Goal: Task Accomplishment & Management: Use online tool/utility

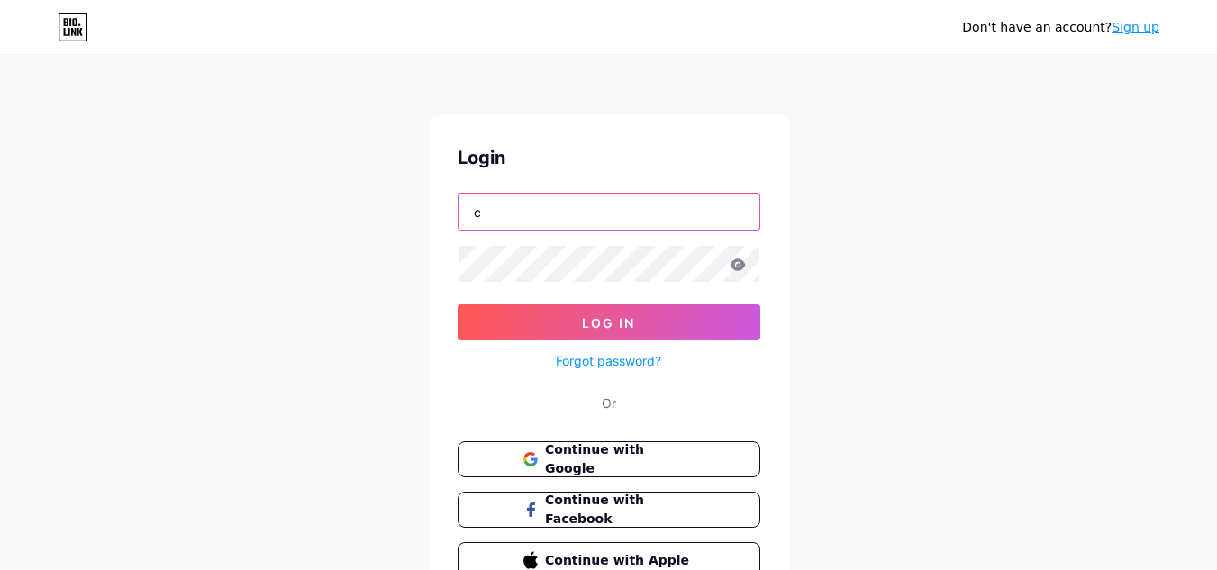
click at [631, 209] on input "c" at bounding box center [608, 212] width 301 height 36
type input "[EMAIL_ADDRESS][DOMAIN_NAME]"
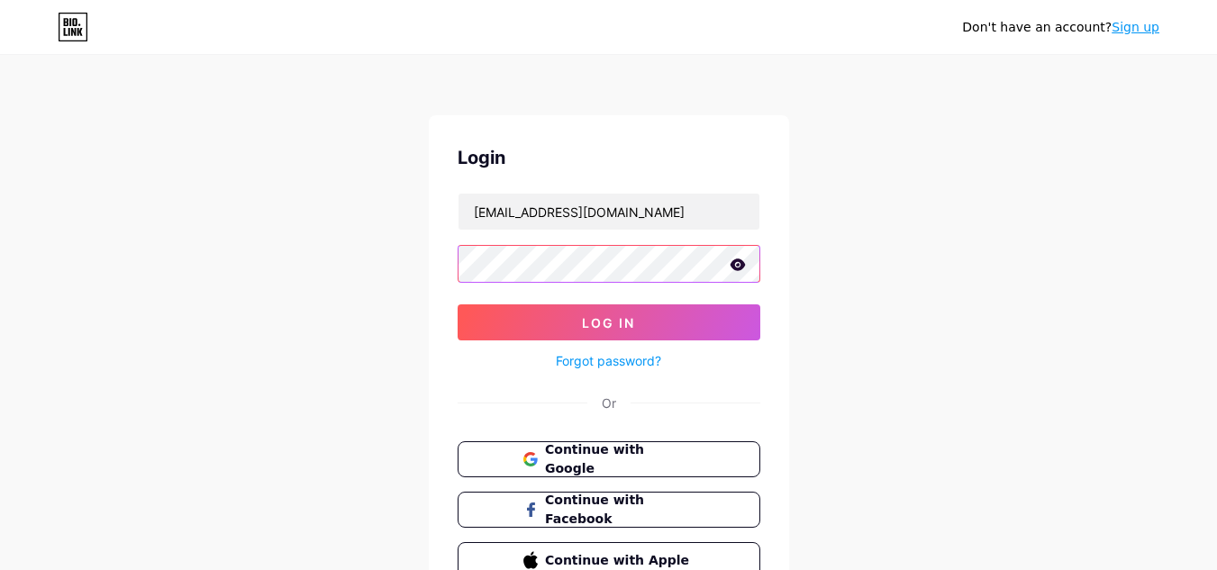
click at [458, 304] on button "Log In" at bounding box center [609, 322] width 303 height 36
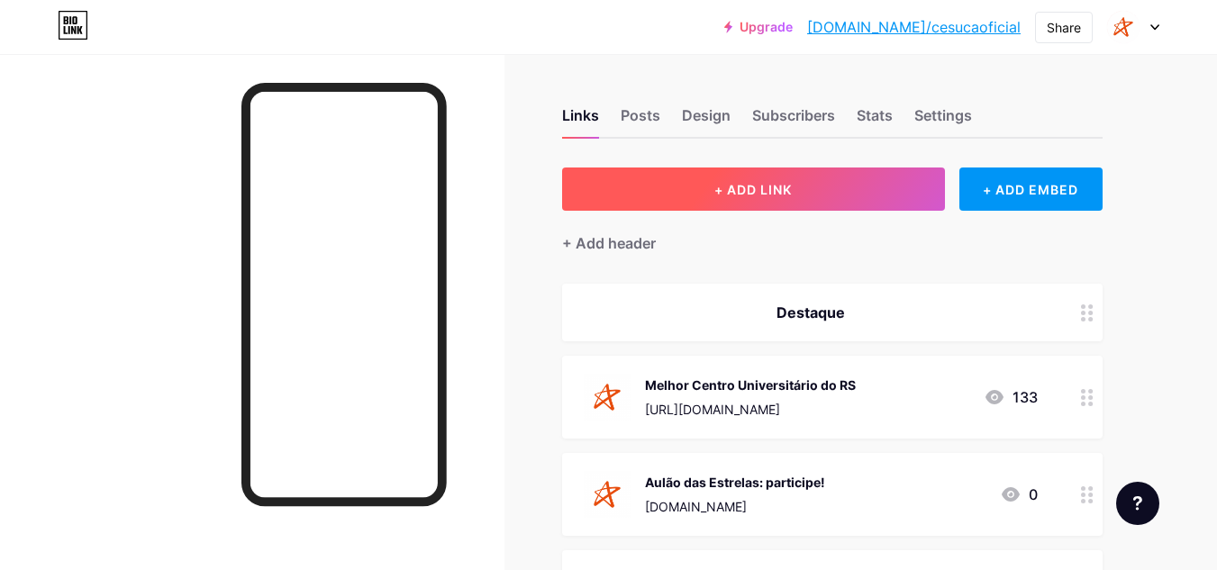
click at [771, 188] on span "+ ADD LINK" at bounding box center [752, 189] width 77 height 15
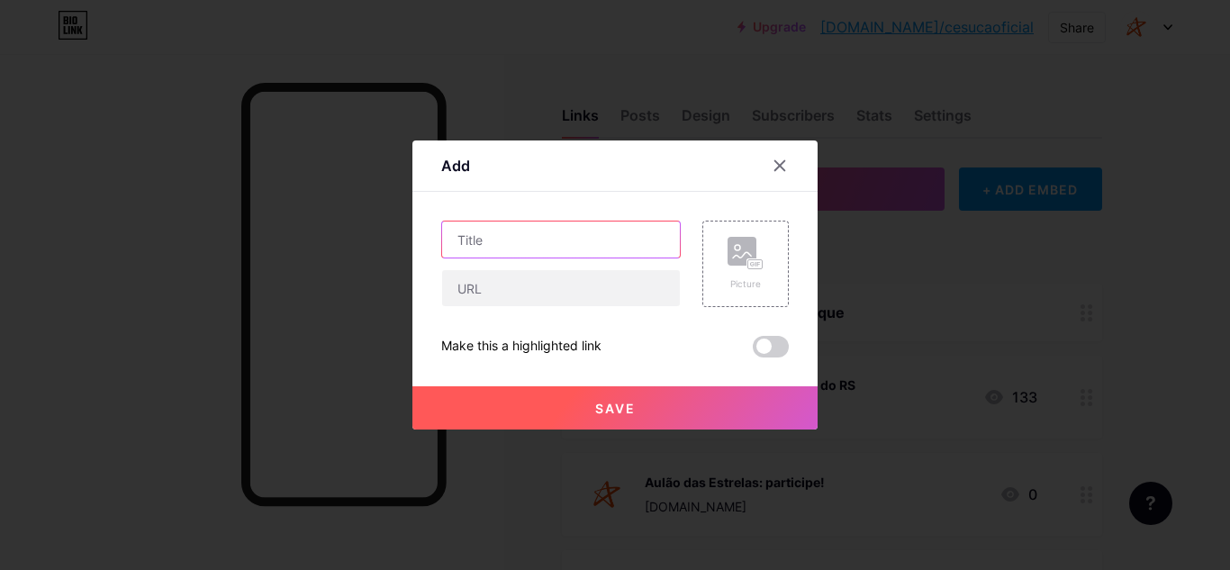
click at [615, 244] on input "text" at bounding box center [561, 240] width 238 height 36
type input "Med Day - 18/10"
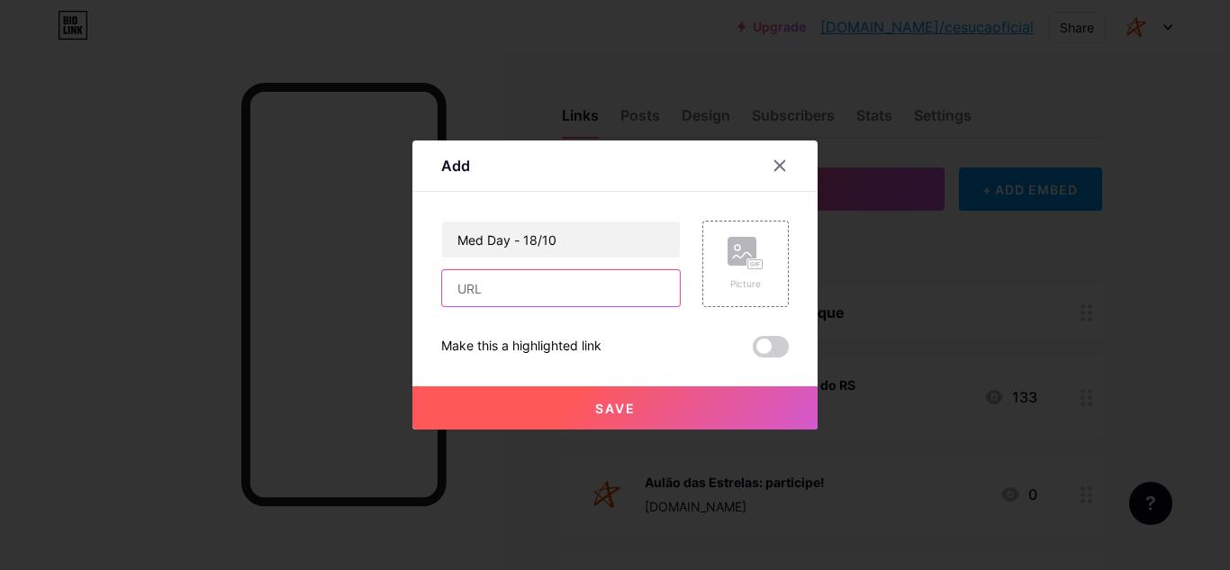
click at [561, 289] on input "text" at bounding box center [561, 288] width 238 height 36
paste input "[URL][DOMAIN_NAME]"
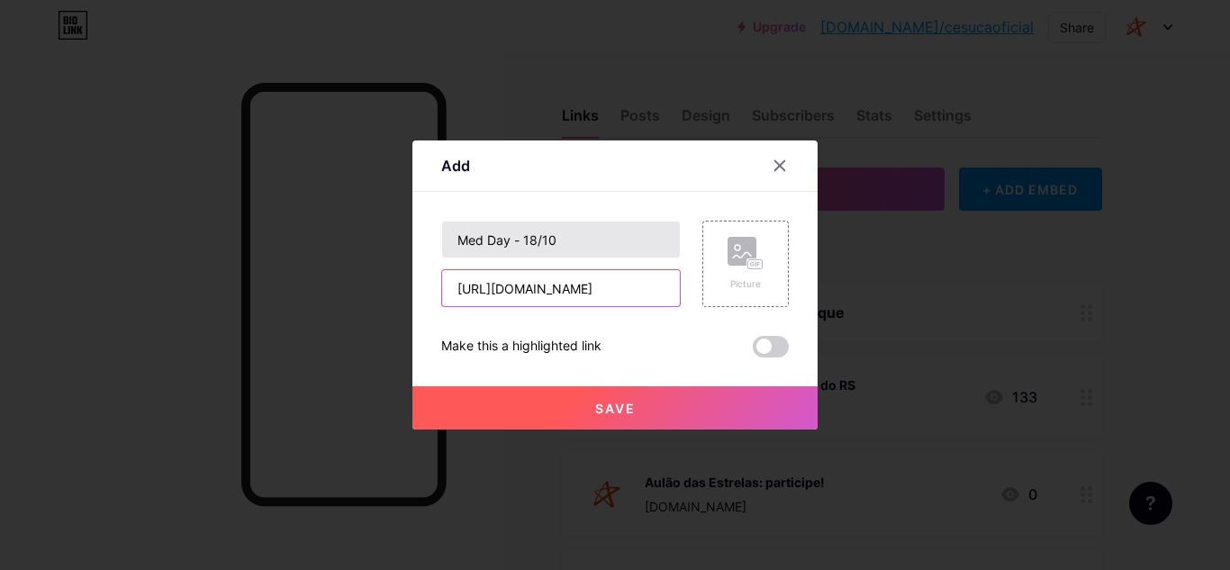
type input "[URL][DOMAIN_NAME]"
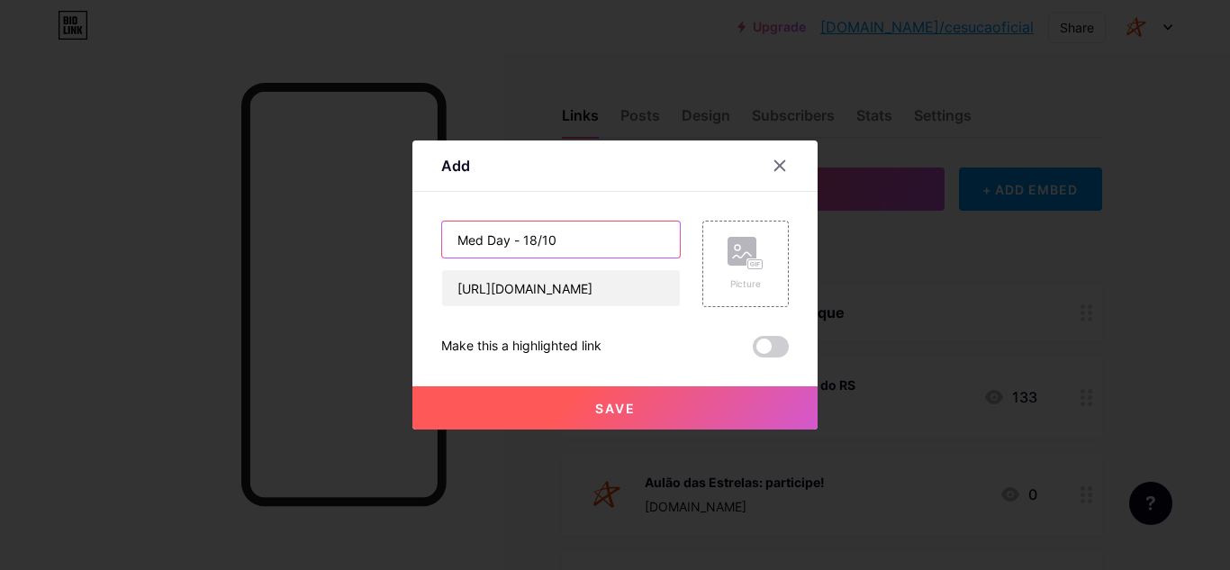
click at [629, 242] on input "Med Day - 18/10" at bounding box center [561, 240] width 238 height 36
type input "Med Day - 18/10 - Inscrições aqui"
click at [757, 279] on div "Picture" at bounding box center [746, 284] width 36 height 14
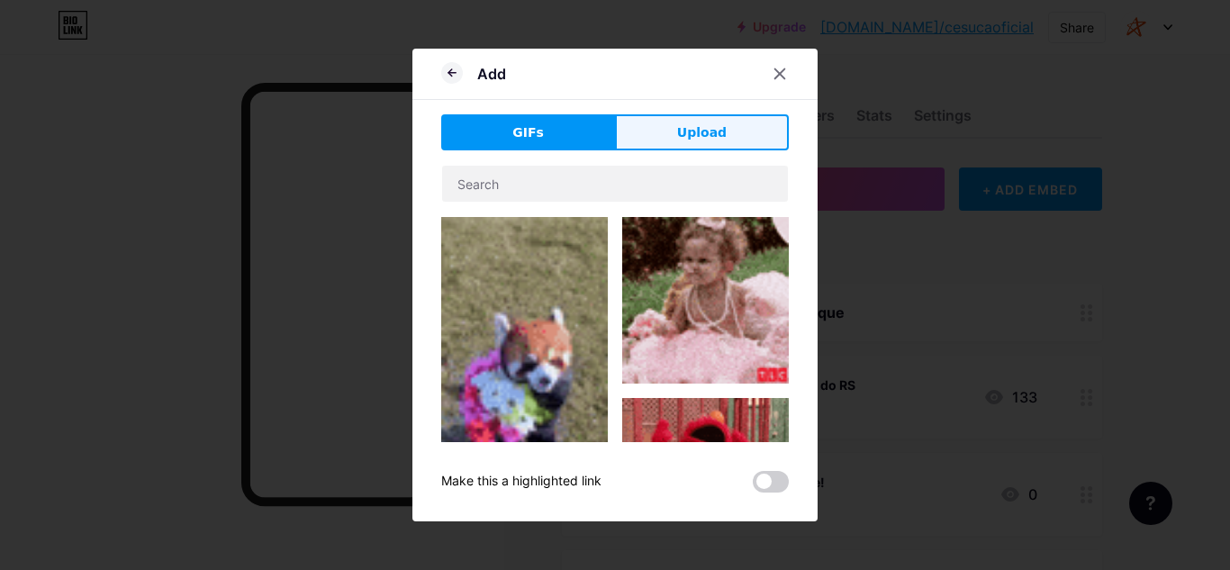
click at [695, 132] on span "Upload" at bounding box center [702, 132] width 50 height 19
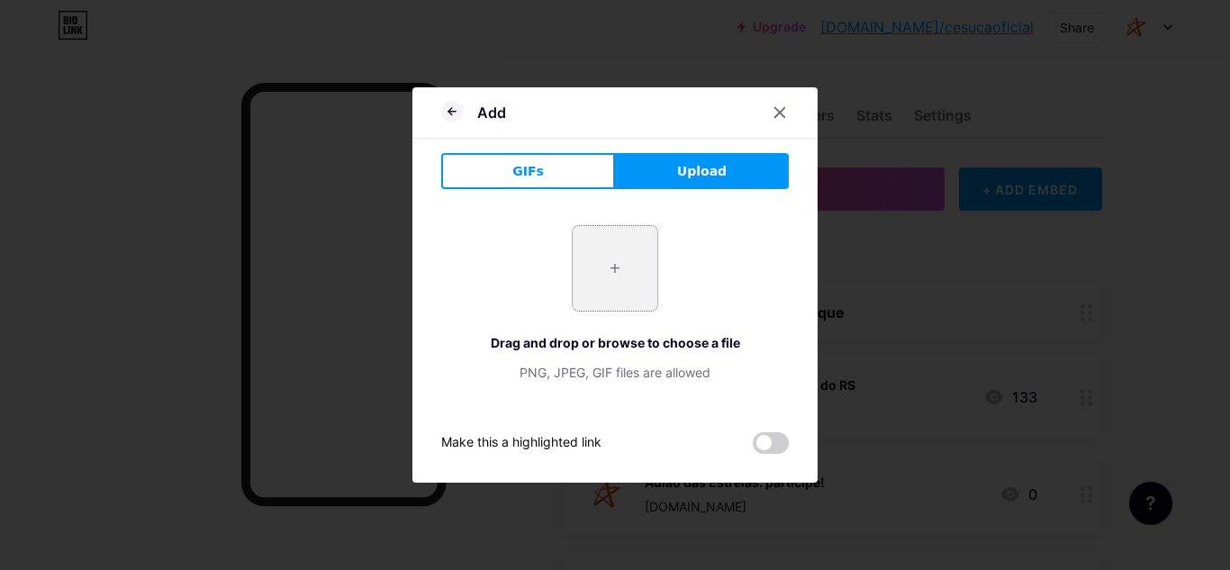
click at [628, 252] on input "file" at bounding box center [615, 268] width 85 height 85
type input "C:\fakepath\braz cubas_ cesuca.png"
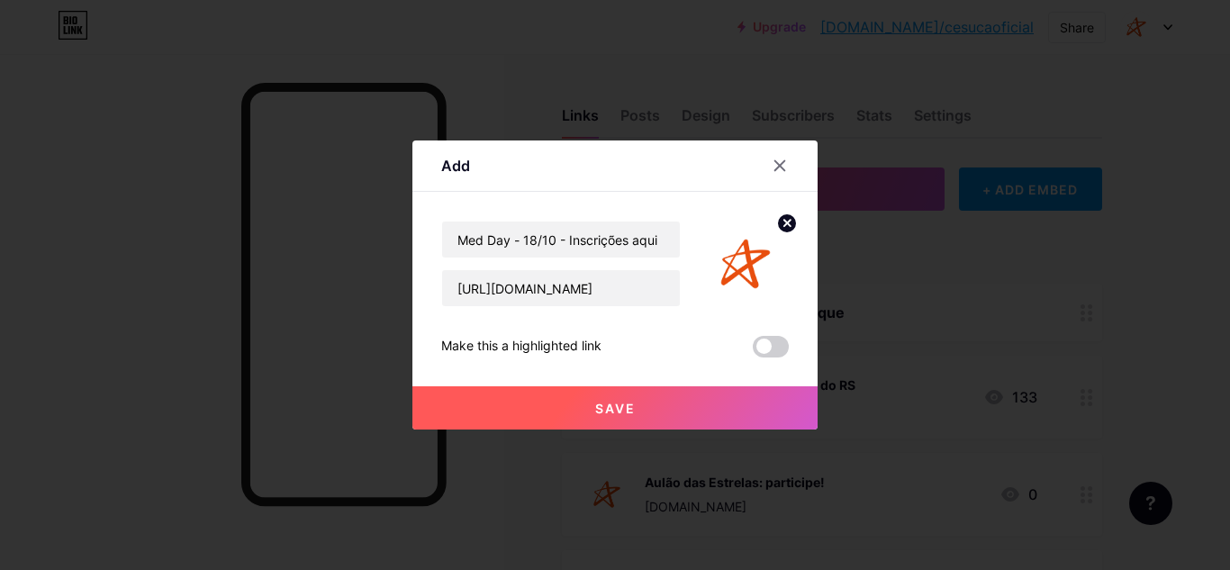
click at [651, 414] on button "Save" at bounding box center [615, 407] width 405 height 43
